Goal: Find specific page/section

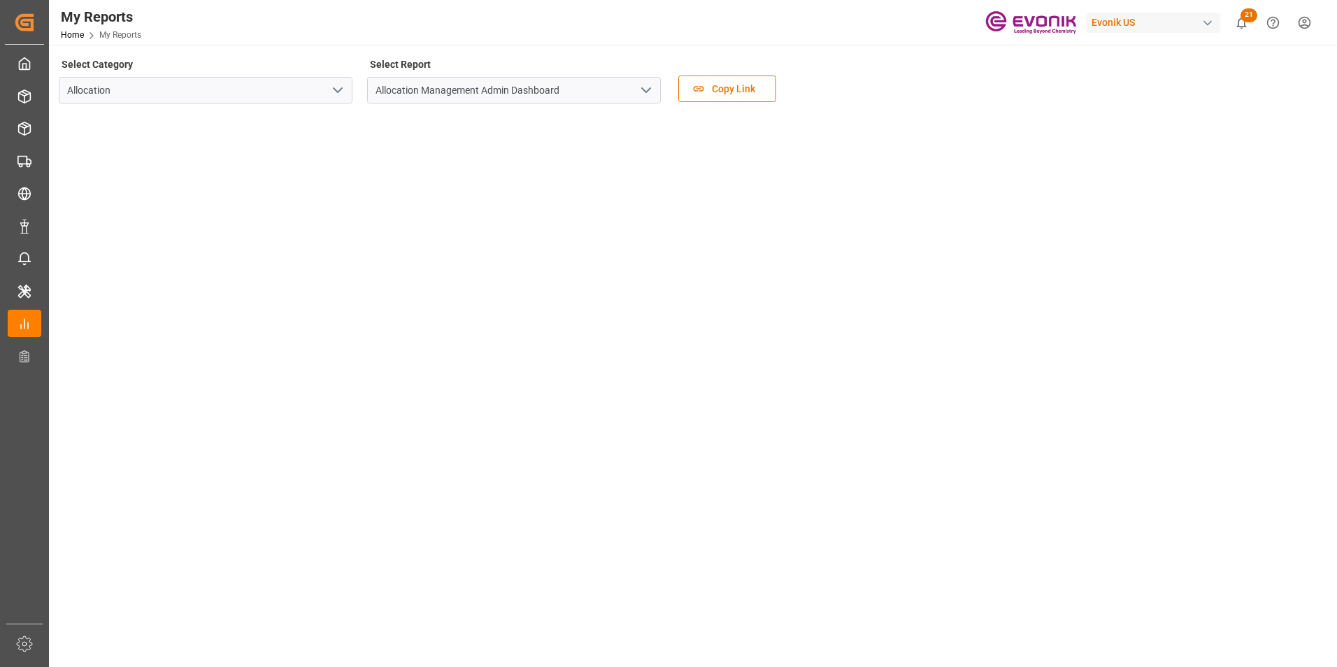
scroll to position [28, 0]
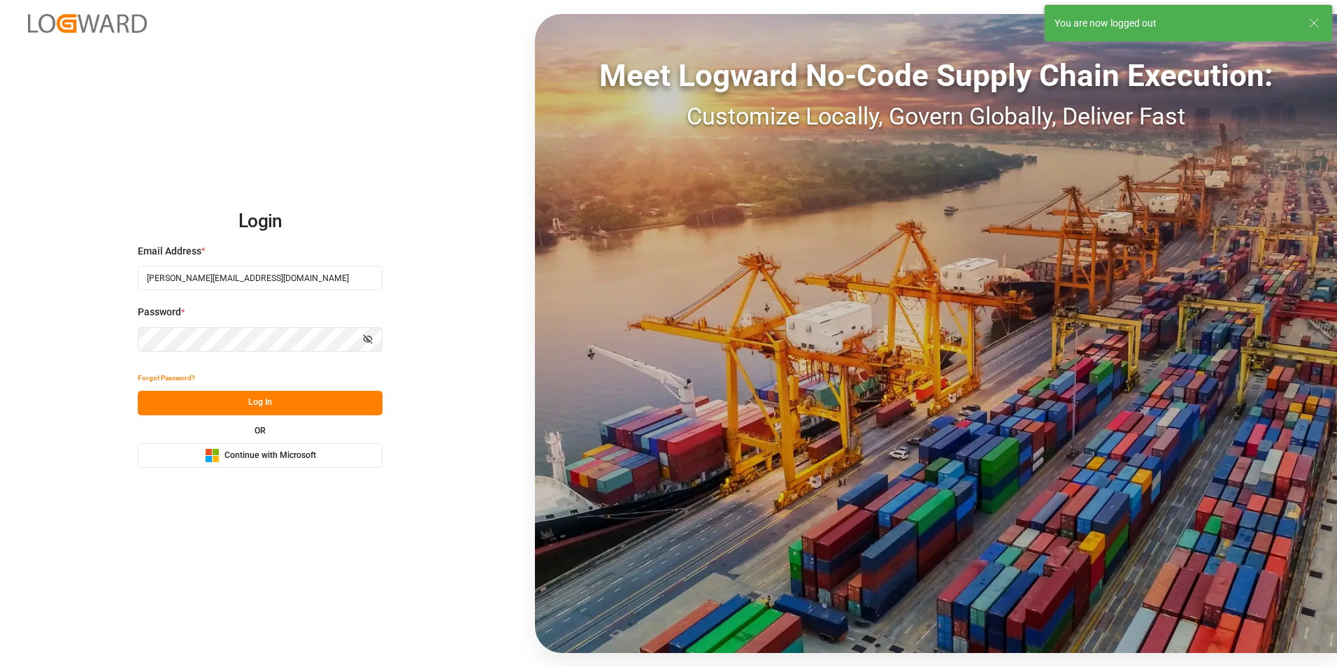
click at [250, 392] on button "Log In" at bounding box center [260, 403] width 245 height 24
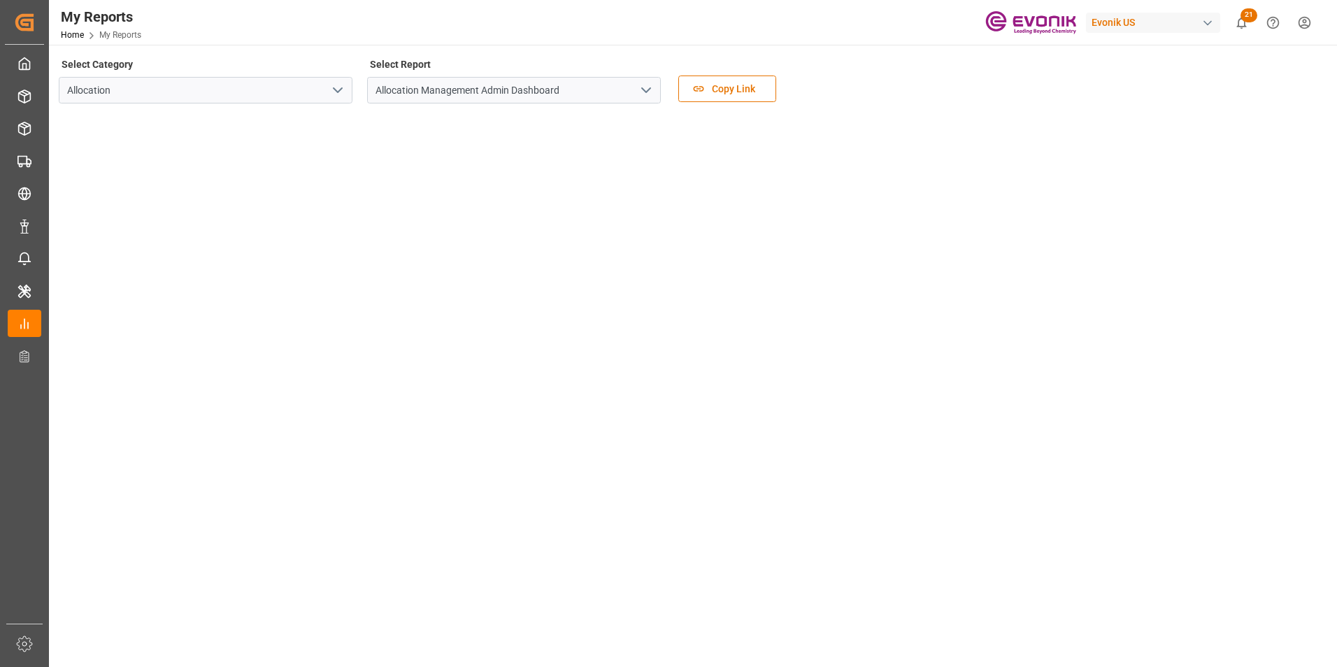
click at [957, 81] on div "Select Category Allocation Select Report Allocation Management Admin Dashboard …" at bounding box center [691, 84] width 1265 height 59
